Goal: Information Seeking & Learning: Learn about a topic

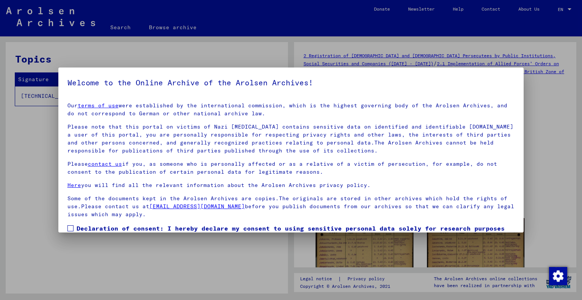
click at [71, 229] on span at bounding box center [70, 228] width 6 height 6
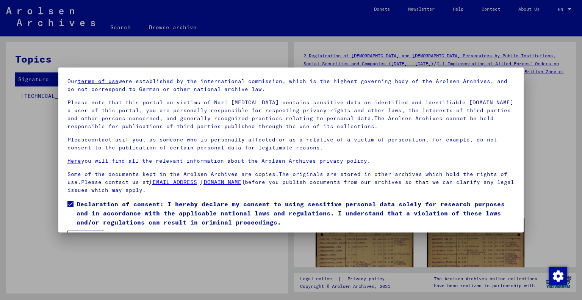
scroll to position [45, 0]
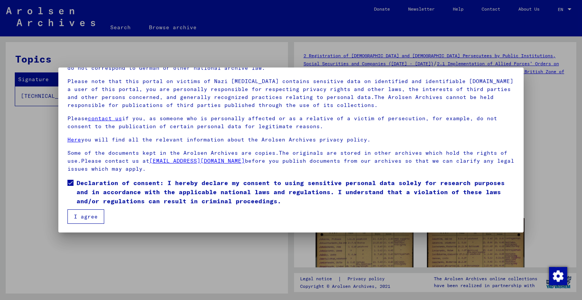
click at [93, 221] on button "I agree" at bounding box center [85, 216] width 37 height 14
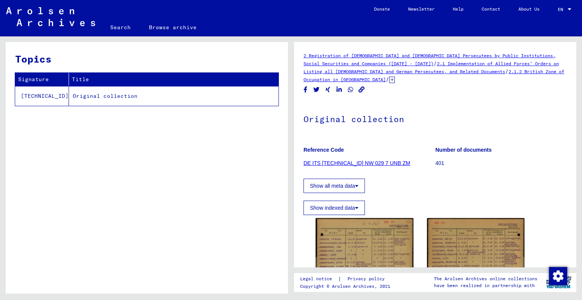
click at [335, 162] on link "DE ITS [TECHNICAL_ID] NW 029 7 UNB ZM" at bounding box center [356, 163] width 107 height 6
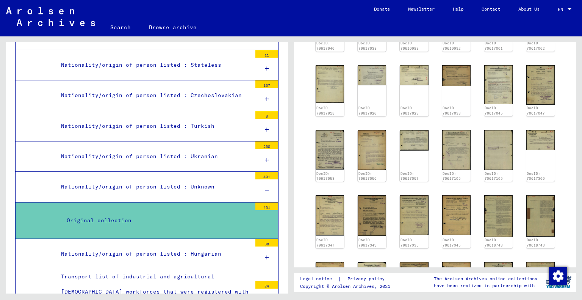
scroll to position [303, 0]
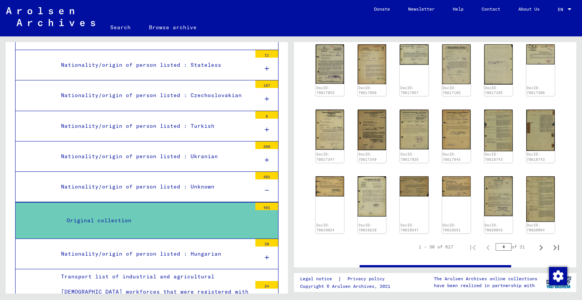
drag, startPoint x: 503, startPoint y: 238, endPoint x: 495, endPoint y: 237, distance: 7.6
click at [495, 243] on input "*" at bounding box center [503, 247] width 16 height 8
click at [493, 186] on img at bounding box center [498, 196] width 28 height 40
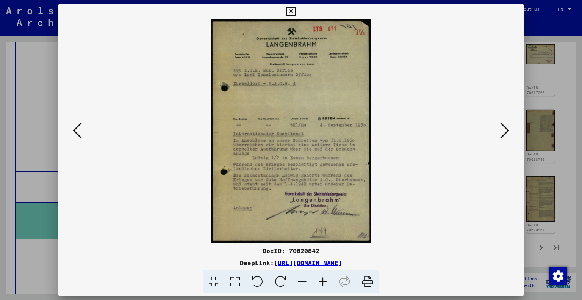
click at [559, 166] on div at bounding box center [291, 150] width 582 height 300
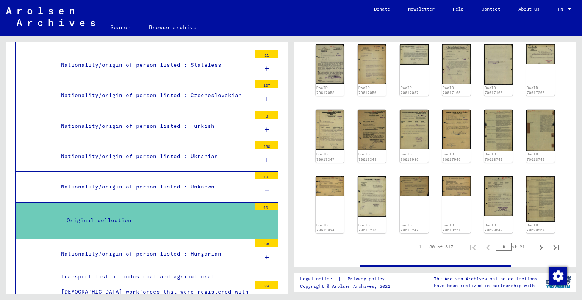
drag, startPoint x: 500, startPoint y: 239, endPoint x: 493, endPoint y: 238, distance: 7.2
click at [495, 243] on input "*" at bounding box center [503, 247] width 16 height 8
type input "*"
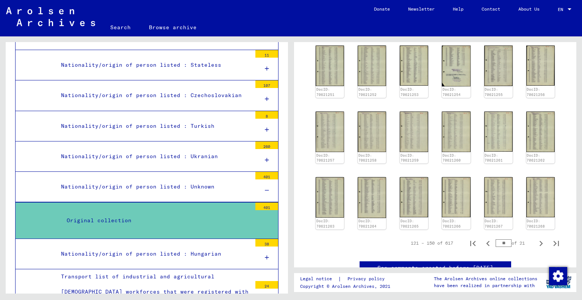
type input "**"
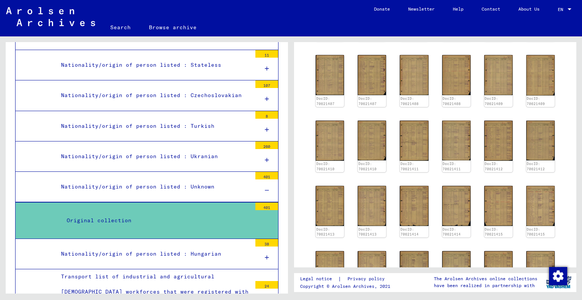
scroll to position [266, 0]
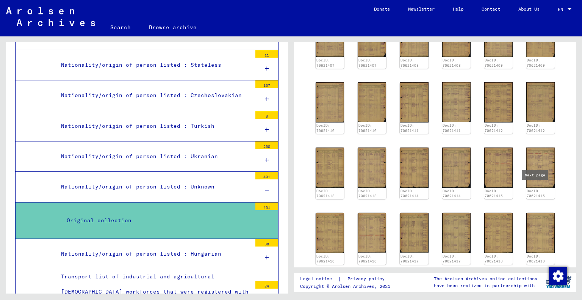
click at [536, 273] on icon "Next page" at bounding box center [541, 278] width 11 height 11
type input "**"
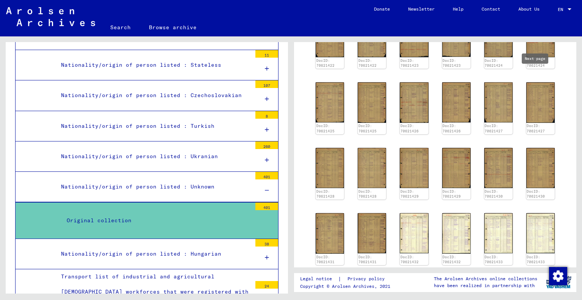
click at [536, 274] on icon "Next page" at bounding box center [541, 279] width 11 height 11
type input "**"
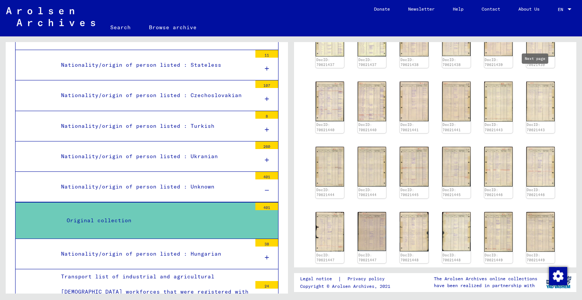
click at [536, 272] on icon "Next page" at bounding box center [541, 277] width 11 height 11
type input "**"
click at [536, 272] on icon "Next page" at bounding box center [541, 277] width 11 height 11
type input "**"
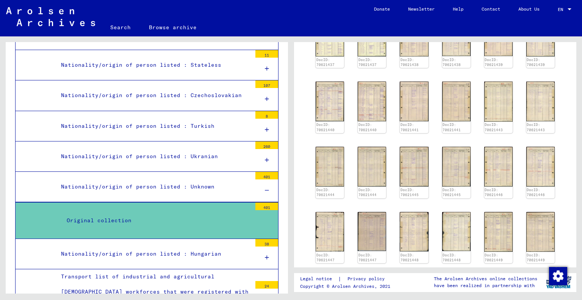
type input "**"
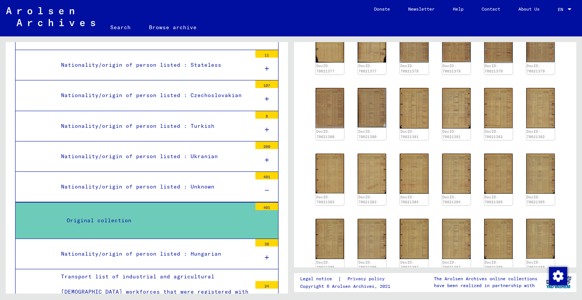
click at [536, 279] on icon "Next page" at bounding box center [541, 284] width 11 height 11
type input "**"
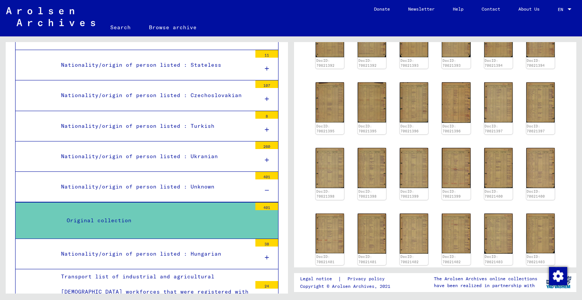
click at [536, 273] on icon "Next page" at bounding box center [541, 278] width 11 height 11
type input "**"
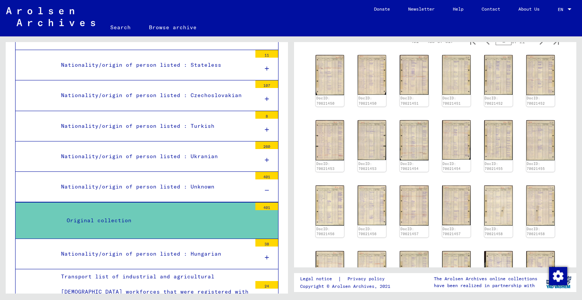
scroll to position [152, 0]
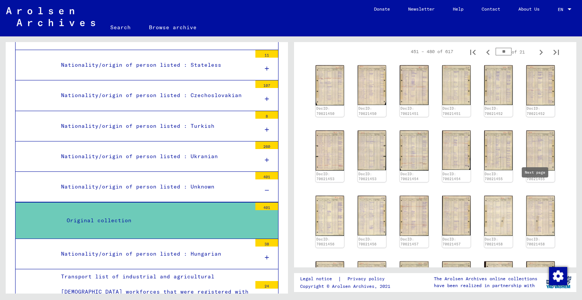
type input "**"
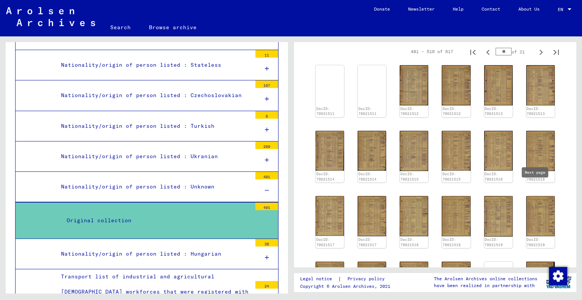
type input "**"
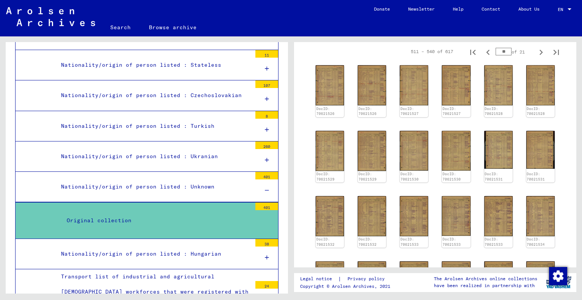
click at [458, 84] on div "DocID: 70621527" at bounding box center [456, 91] width 28 height 52
click at [495, 81] on img at bounding box center [498, 85] width 28 height 40
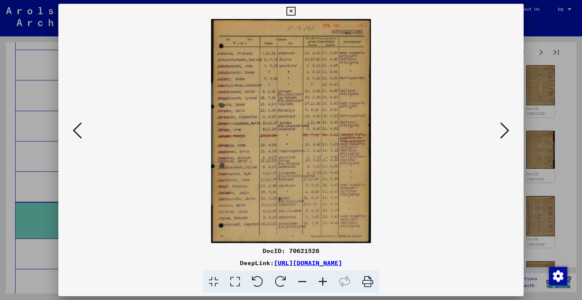
click at [75, 132] on icon at bounding box center [77, 130] width 9 height 18
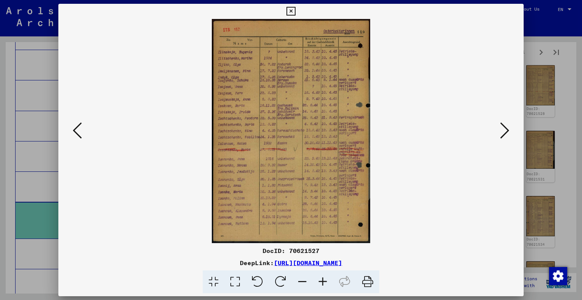
click at [535, 106] on div at bounding box center [291, 150] width 582 height 300
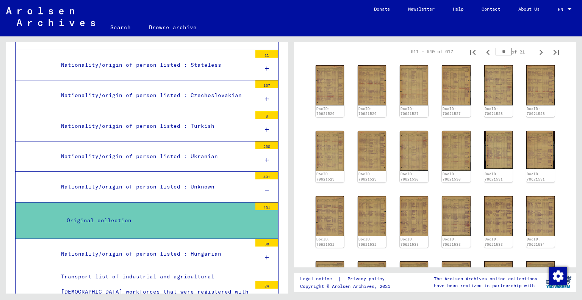
click at [455, 88] on img at bounding box center [456, 85] width 28 height 40
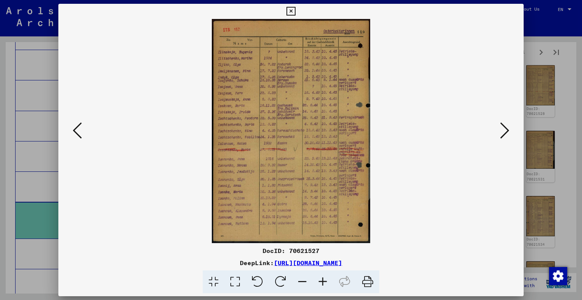
click at [503, 134] on icon at bounding box center [504, 130] width 9 height 18
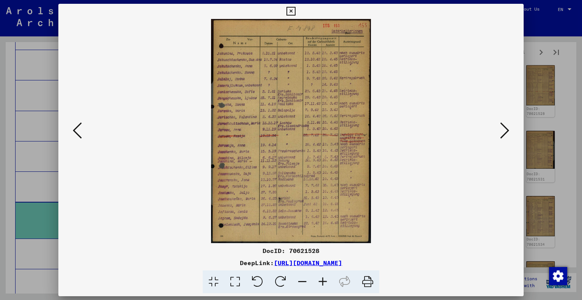
click at [240, 277] on icon at bounding box center [235, 281] width 22 height 23
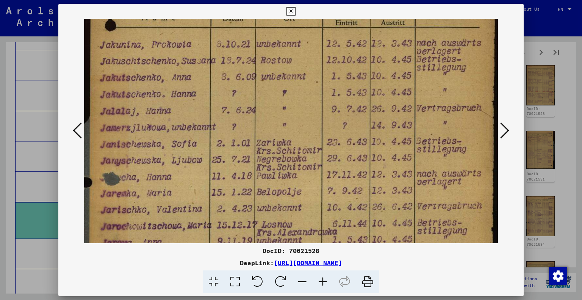
drag, startPoint x: 194, startPoint y: 200, endPoint x: 200, endPoint y: 148, distance: 51.9
click at [201, 146] on img at bounding box center [291, 245] width 414 height 580
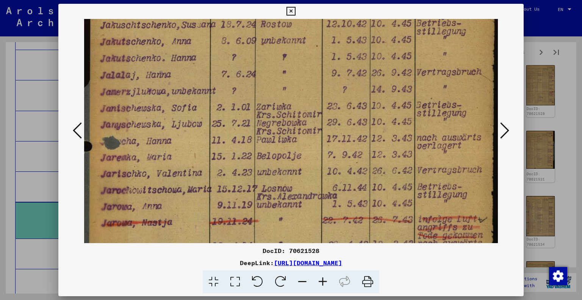
scroll to position [103, 0]
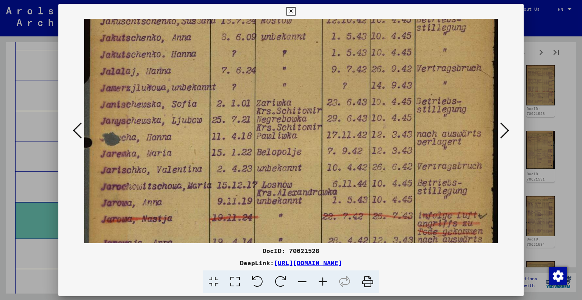
drag, startPoint x: 200, startPoint y: 187, endPoint x: 205, endPoint y: 139, distance: 47.9
click at [205, 139] on img at bounding box center [291, 206] width 414 height 580
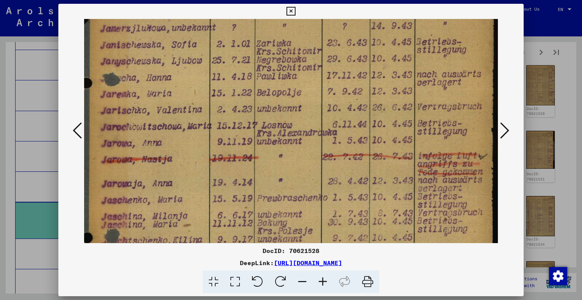
scroll to position [167, 0]
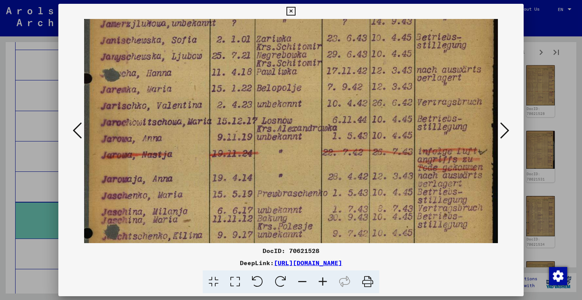
drag, startPoint x: 194, startPoint y: 208, endPoint x: 200, endPoint y: 158, distance: 50.0
click at [200, 145] on img at bounding box center [291, 142] width 414 height 580
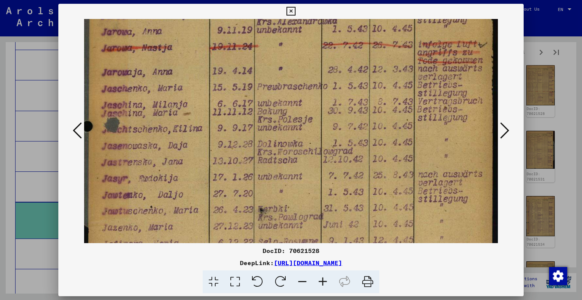
scroll to position [281, 0]
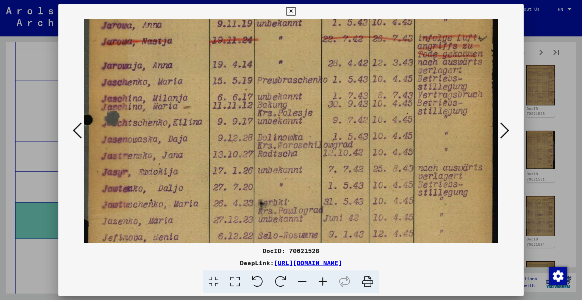
drag, startPoint x: 193, startPoint y: 187, endPoint x: 205, endPoint y: 94, distance: 94.2
click at [205, 94] on img at bounding box center [291, 28] width 414 height 580
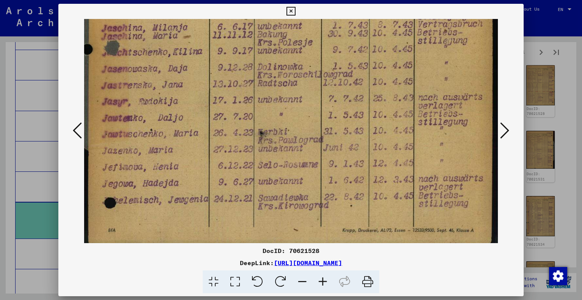
drag, startPoint x: 192, startPoint y: 183, endPoint x: 205, endPoint y: 114, distance: 69.6
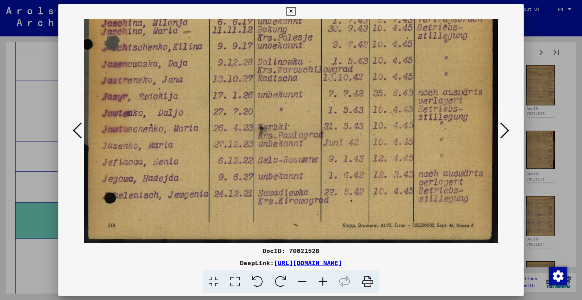
drag, startPoint x: 206, startPoint y: 216, endPoint x: 214, endPoint y: 100, distance: 116.2
click at [509, 126] on icon at bounding box center [504, 130] width 9 height 18
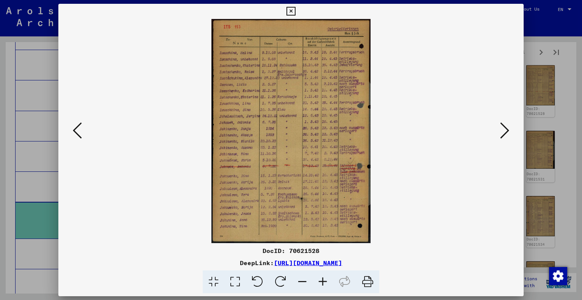
click at [240, 281] on icon at bounding box center [235, 281] width 22 height 23
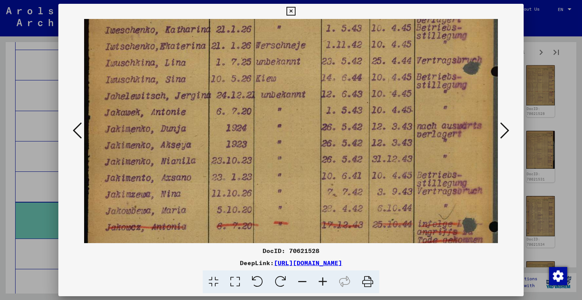
drag, startPoint x: 275, startPoint y: 212, endPoint x: 308, endPoint y: 42, distance: 172.8
click at [308, 42] on img at bounding box center [291, 134] width 414 height 582
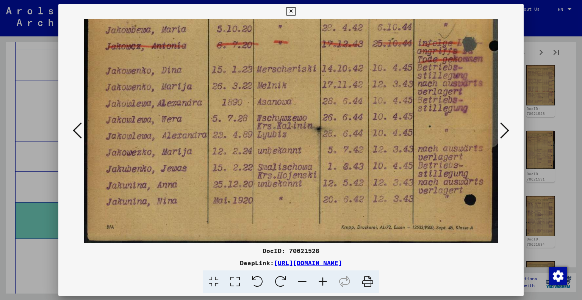
scroll to position [358, 0]
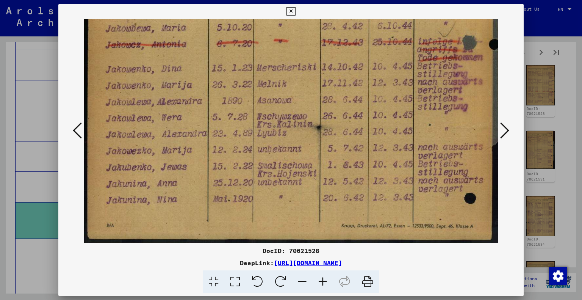
drag, startPoint x: 337, startPoint y: 235, endPoint x: 345, endPoint y: 70, distance: 165.7
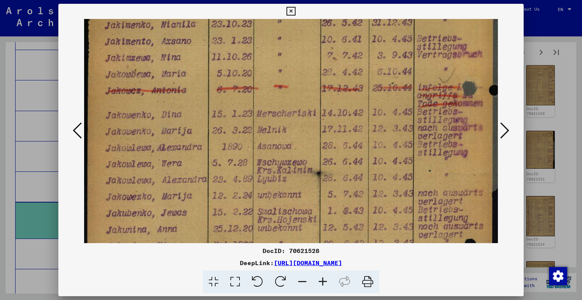
scroll to position [310, 0]
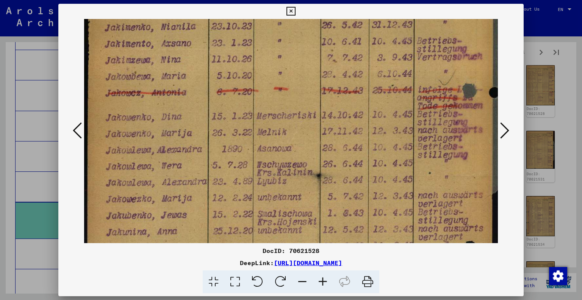
drag, startPoint x: 229, startPoint y: 98, endPoint x: 220, endPoint y: 140, distance: 43.0
click at [220, 140] on img at bounding box center [291, 0] width 414 height 582
click at [540, 121] on div at bounding box center [291, 150] width 582 height 300
